Goal: Information Seeking & Learning: Understand process/instructions

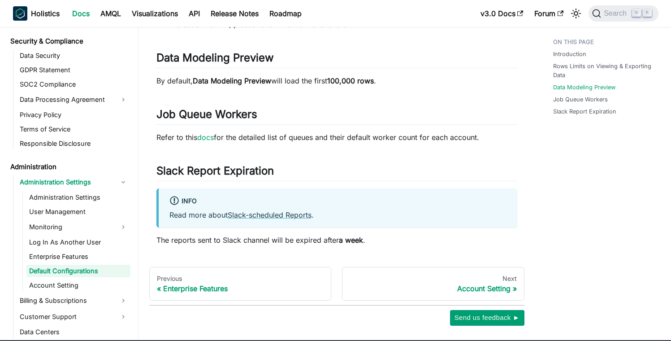
scroll to position [222, 0]
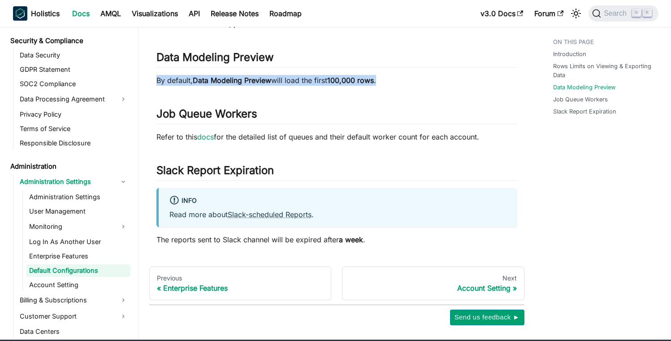
drag, startPoint x: 381, startPoint y: 78, endPoint x: 281, endPoint y: 73, distance: 99.7
click at [281, 73] on div "Default Configurations Introduction ​ This document summarizes default configur…" at bounding box center [337, 38] width 361 height 414
click at [316, 76] on p "By default, Data Modeling Preview will load the first 100,000 rows ." at bounding box center [337, 80] width 361 height 11
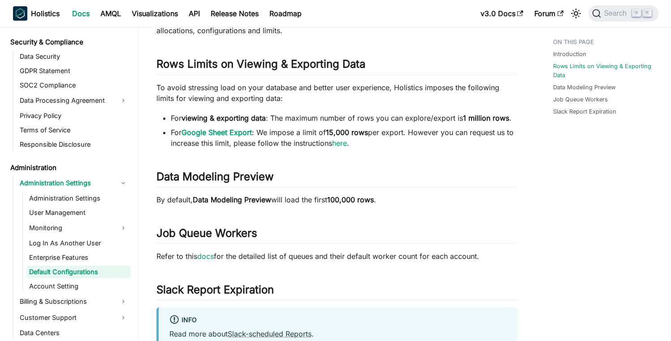
scroll to position [98, 0]
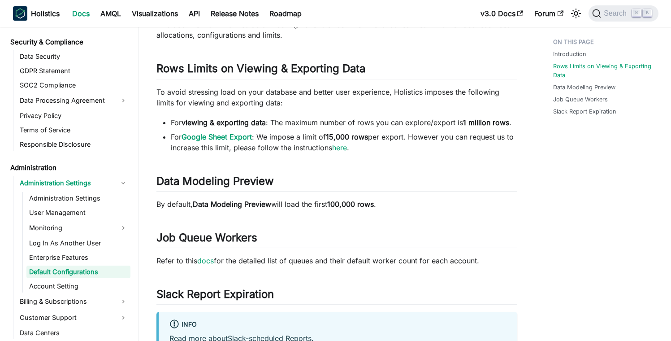
click at [341, 148] on link "here" at bounding box center [339, 147] width 15 height 9
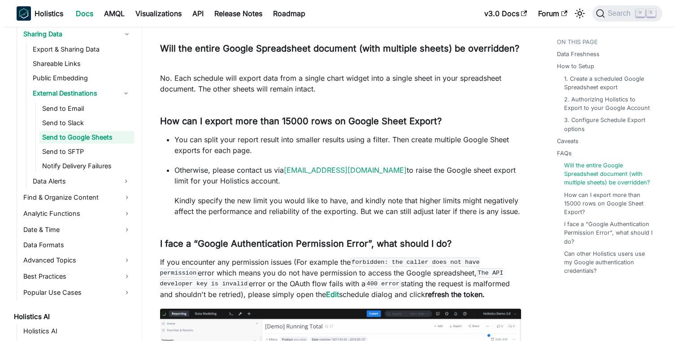
scroll to position [1868, 0]
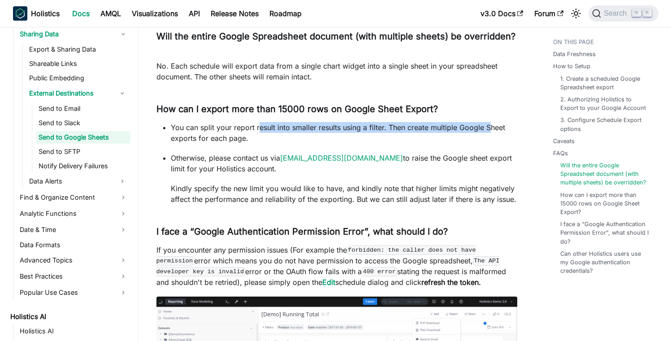
drag, startPoint x: 260, startPoint y: 128, endPoint x: 491, endPoint y: 126, distance: 231.0
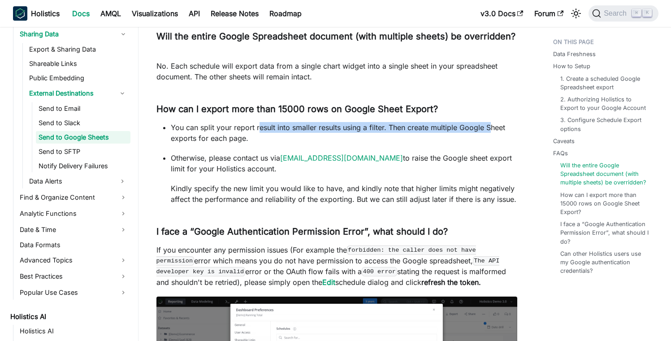
click at [491, 126] on p "You can split your report result into smaller results using a filter. Then crea…" at bounding box center [344, 133] width 347 height 22
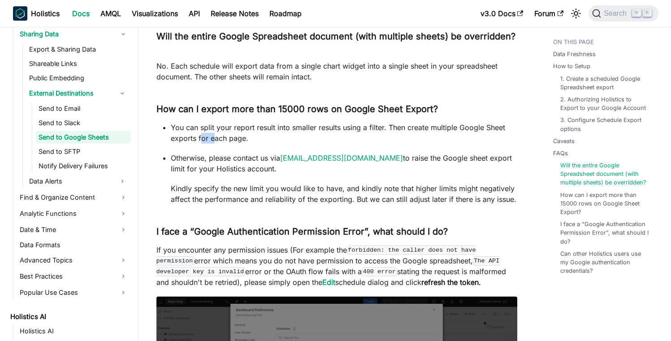
drag, startPoint x: 208, startPoint y: 134, endPoint x: 222, endPoint y: 134, distance: 14.4
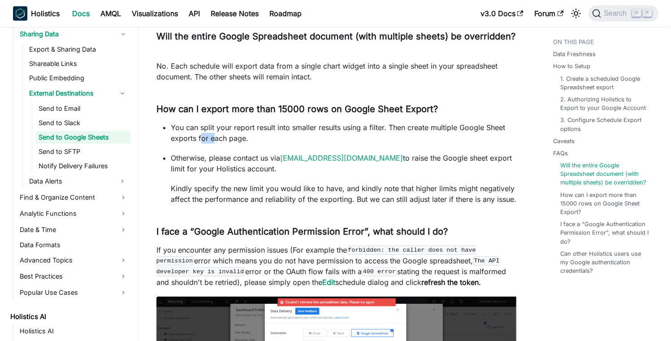
click at [218, 134] on p "You can split your report result into smaller results using a filter. Then crea…" at bounding box center [344, 133] width 347 height 22
click at [227, 135] on p "You can split your report result into smaller results using a filter. Then crea…" at bounding box center [344, 133] width 347 height 22
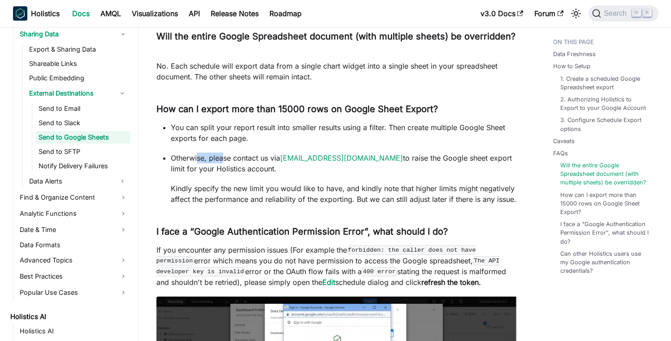
drag, startPoint x: 197, startPoint y: 157, endPoint x: 227, endPoint y: 156, distance: 30.1
click at [224, 156] on p "Otherwise, please contact us via [EMAIL_ADDRESS][DOMAIN_NAME] to raise the Goog…" at bounding box center [344, 164] width 347 height 22
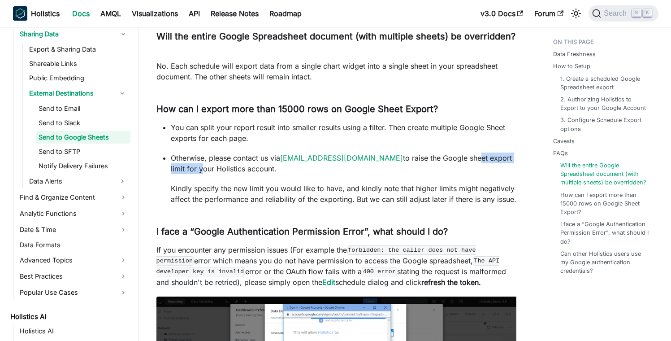
drag, startPoint x: 434, startPoint y: 157, endPoint x: 498, endPoint y: 159, distance: 63.7
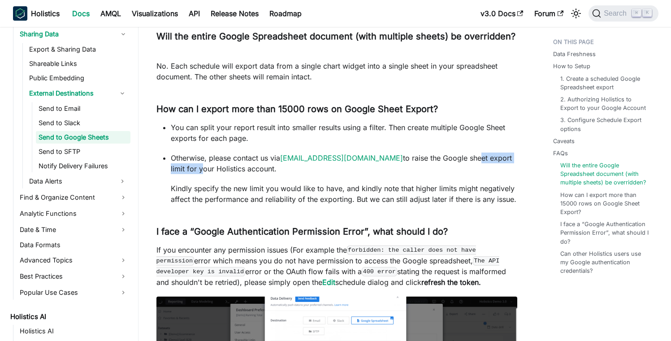
click at [497, 159] on p "Otherwise, please contact us via [EMAIL_ADDRESS][DOMAIN_NAME] to raise the Goog…" at bounding box center [344, 164] width 347 height 22
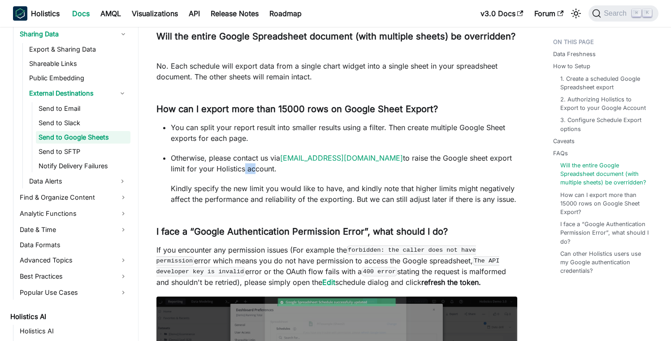
drag, startPoint x: 198, startPoint y: 170, endPoint x: 209, endPoint y: 169, distance: 11.7
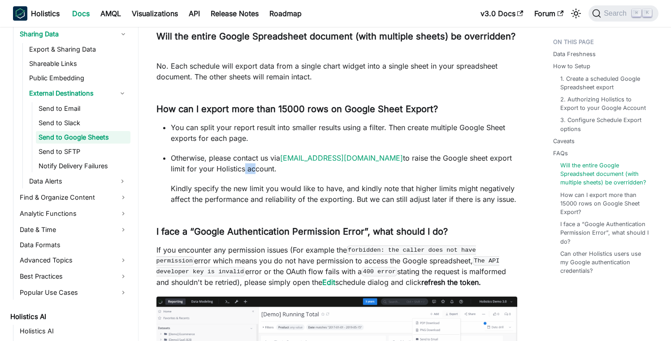
click at [209, 169] on p "Otherwise, please contact us via [EMAIL_ADDRESS][DOMAIN_NAME] to raise the Goog…" at bounding box center [344, 164] width 347 height 22
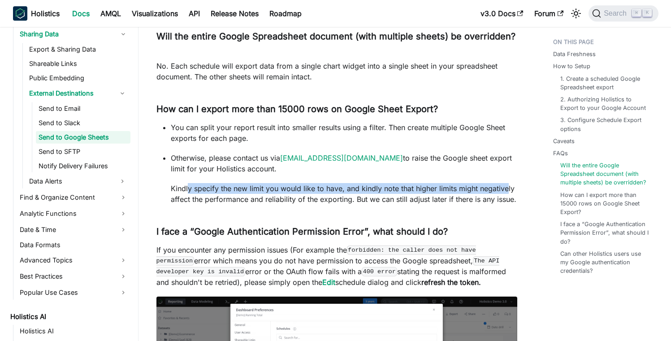
drag, startPoint x: 187, startPoint y: 187, endPoint x: 506, endPoint y: 185, distance: 318.5
click at [506, 185] on p "Kindly specify the new limit you would like to have, and kindly note that highe…" at bounding box center [344, 194] width 347 height 22
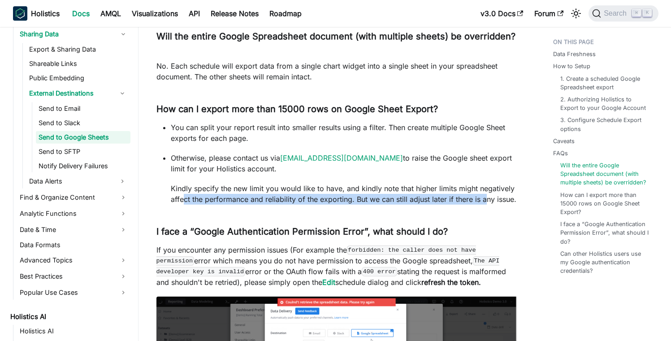
drag, startPoint x: 187, startPoint y: 201, endPoint x: 488, endPoint y: 202, distance: 300.5
click at [486, 202] on p "Kindly specify the new limit you would like to have, and kindly note that highe…" at bounding box center [344, 194] width 347 height 22
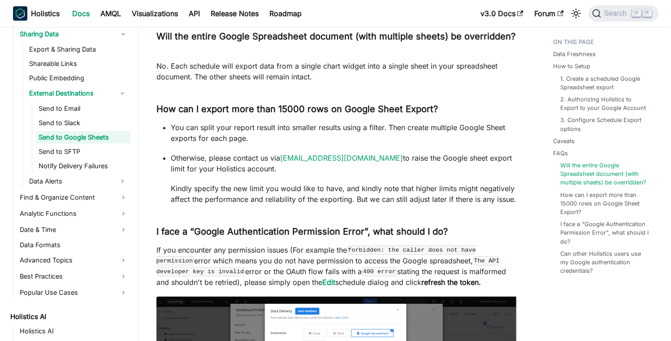
click at [495, 201] on p "Kindly specify the new limit you would like to have, and kindly note that highe…" at bounding box center [344, 194] width 347 height 22
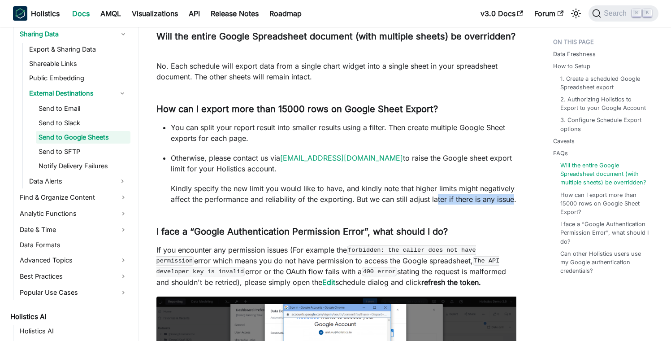
drag, startPoint x: 512, startPoint y: 200, endPoint x: 369, endPoint y: 199, distance: 143.1
click at [417, 200] on p "Kindly specify the new limit you would like to have, and kindly note that highe…" at bounding box center [344, 194] width 347 height 22
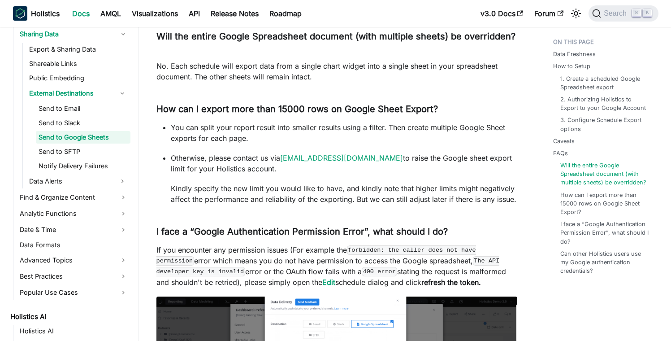
click at [363, 199] on p "Kindly specify the new limit you would like to have, and kindly note that highe…" at bounding box center [344, 194] width 347 height 22
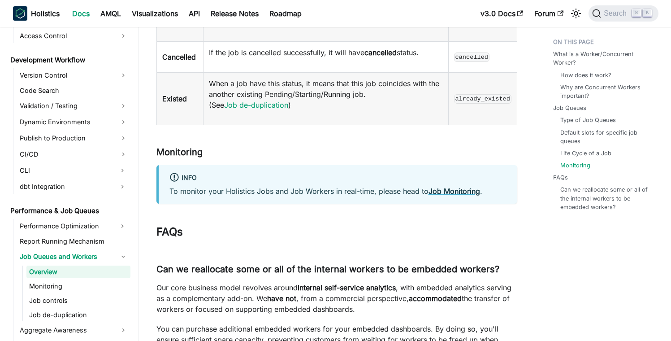
scroll to position [2574, 0]
